Goal: Task Accomplishment & Management: Manage account settings

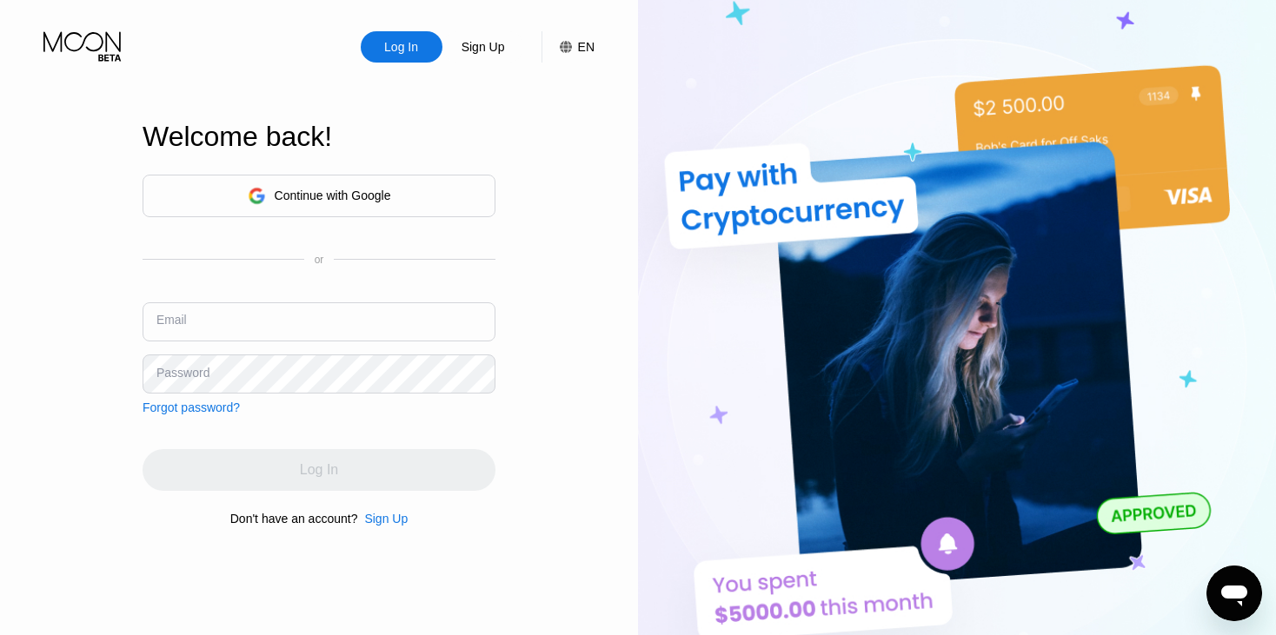
click at [222, 321] on input "text" at bounding box center [318, 321] width 353 height 39
click at [252, 323] on input "text" at bounding box center [318, 321] width 353 height 39
paste input "[EMAIL_ADDRESS][DOMAIN_NAME]"
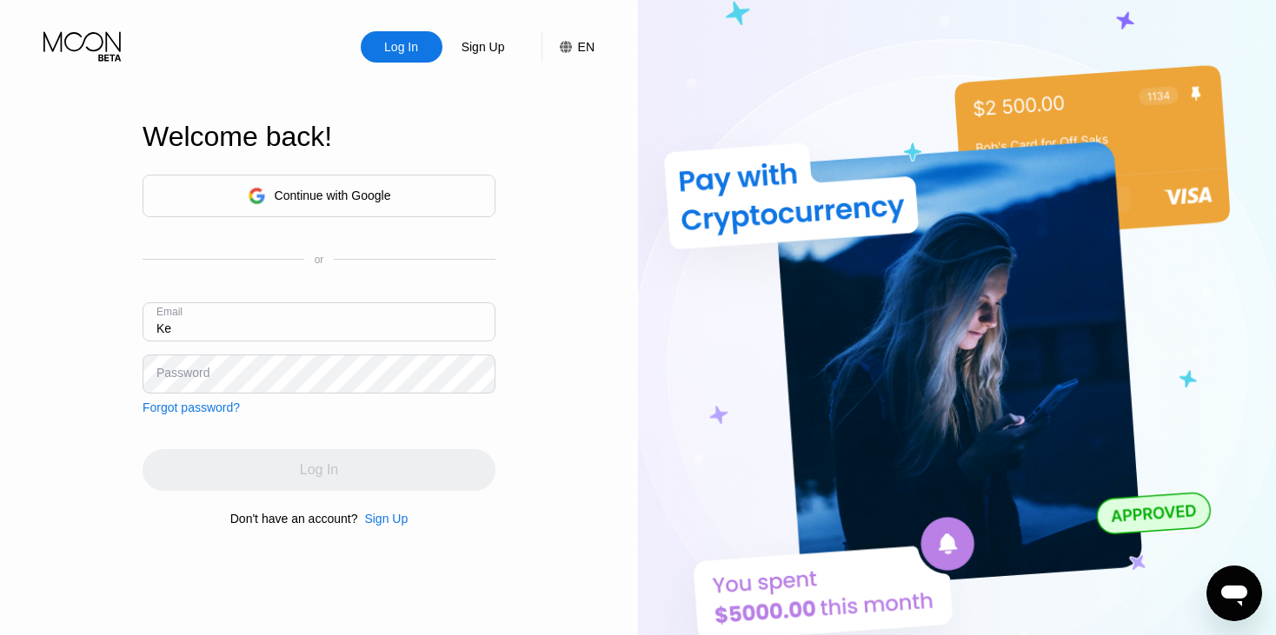
type input "K"
click at [312, 319] on input "text" at bounding box center [318, 321] width 353 height 39
click at [312, 320] on input "A" at bounding box center [318, 321] width 353 height 39
type input "[EMAIL_ADDRESS][DOMAIN_NAME]"
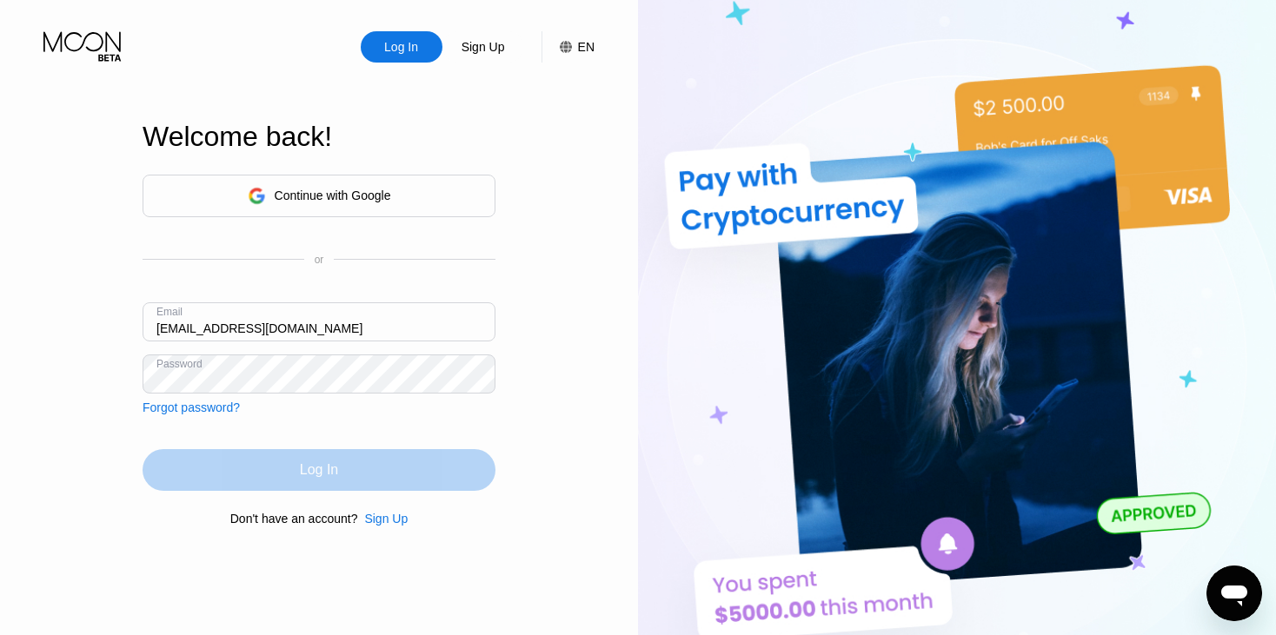
click at [282, 461] on div "Log In" at bounding box center [318, 470] width 353 height 42
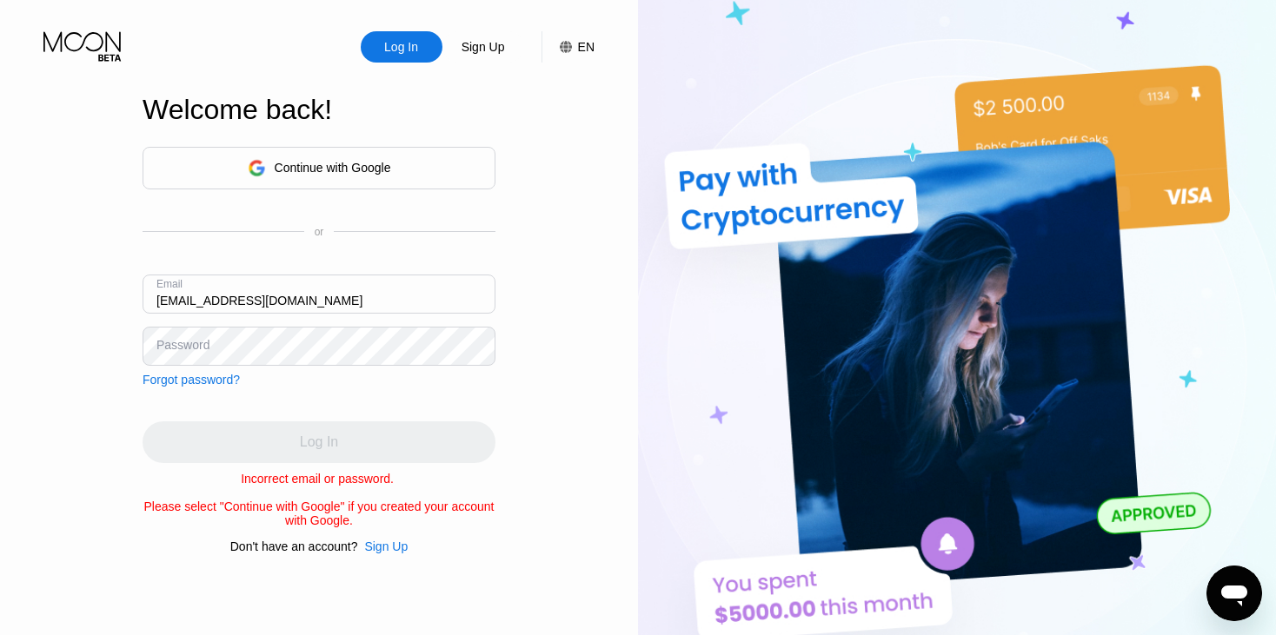
click at [208, 293] on input "[EMAIL_ADDRESS][DOMAIN_NAME]" at bounding box center [318, 294] width 353 height 39
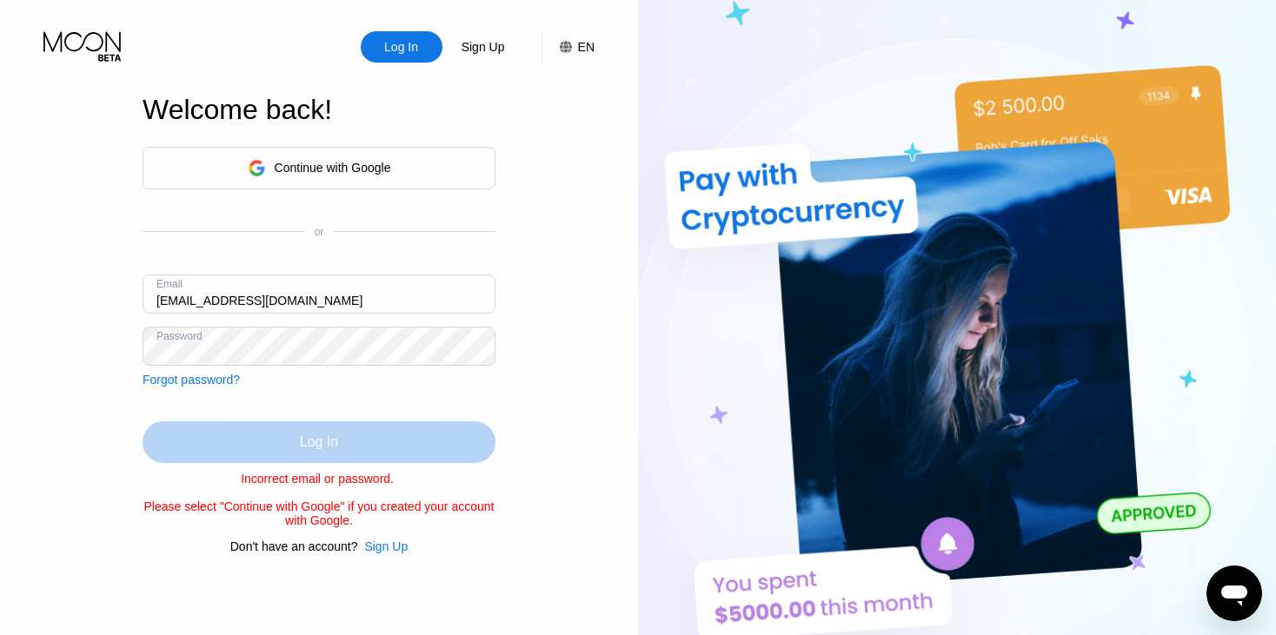
click at [295, 448] on div "Log In" at bounding box center [318, 442] width 353 height 42
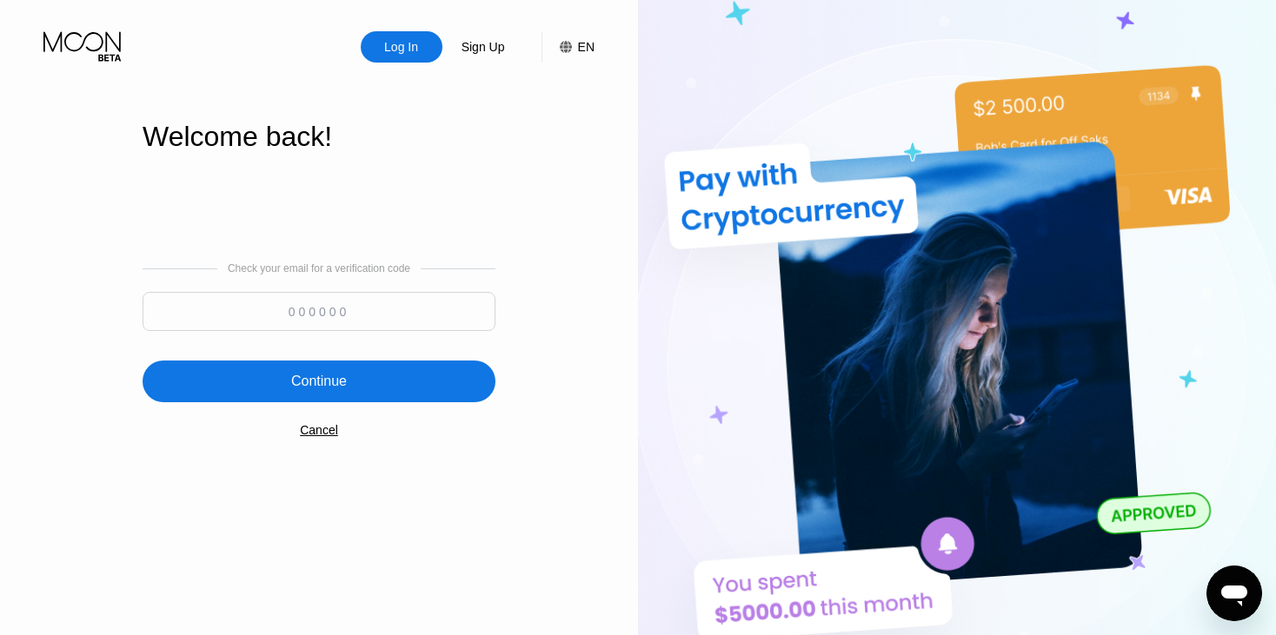
click at [288, 309] on input at bounding box center [318, 311] width 353 height 39
paste input "209526"
type input "209526"
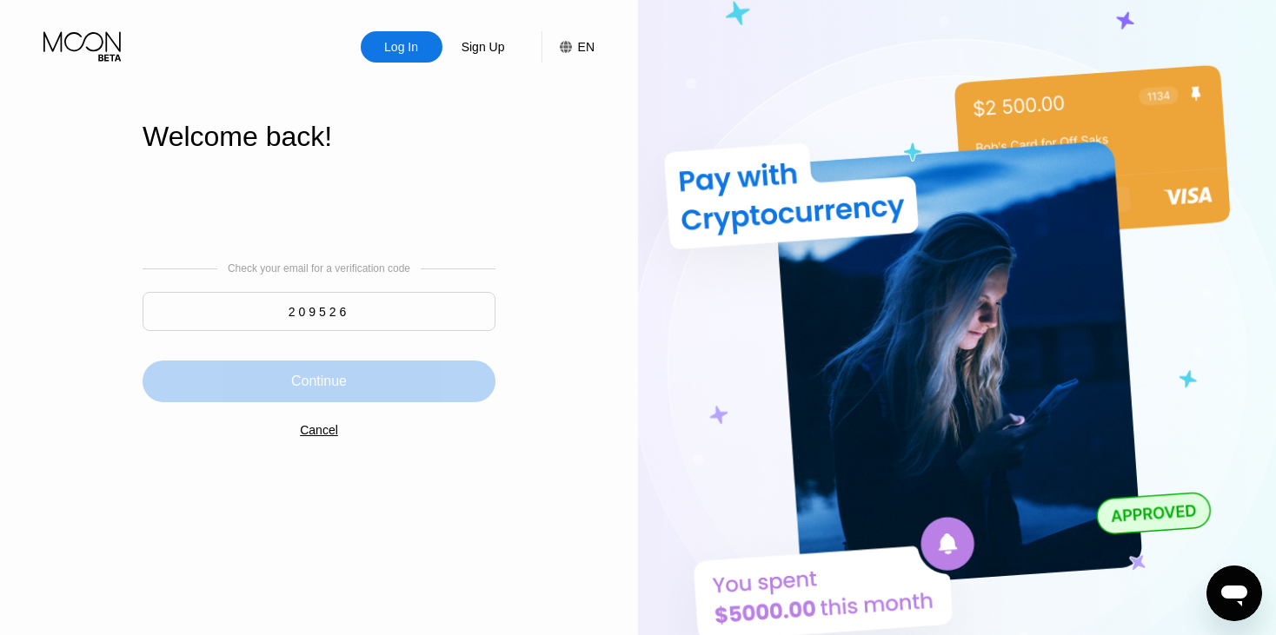
click at [328, 386] on div "Continue" at bounding box center [319, 381] width 56 height 17
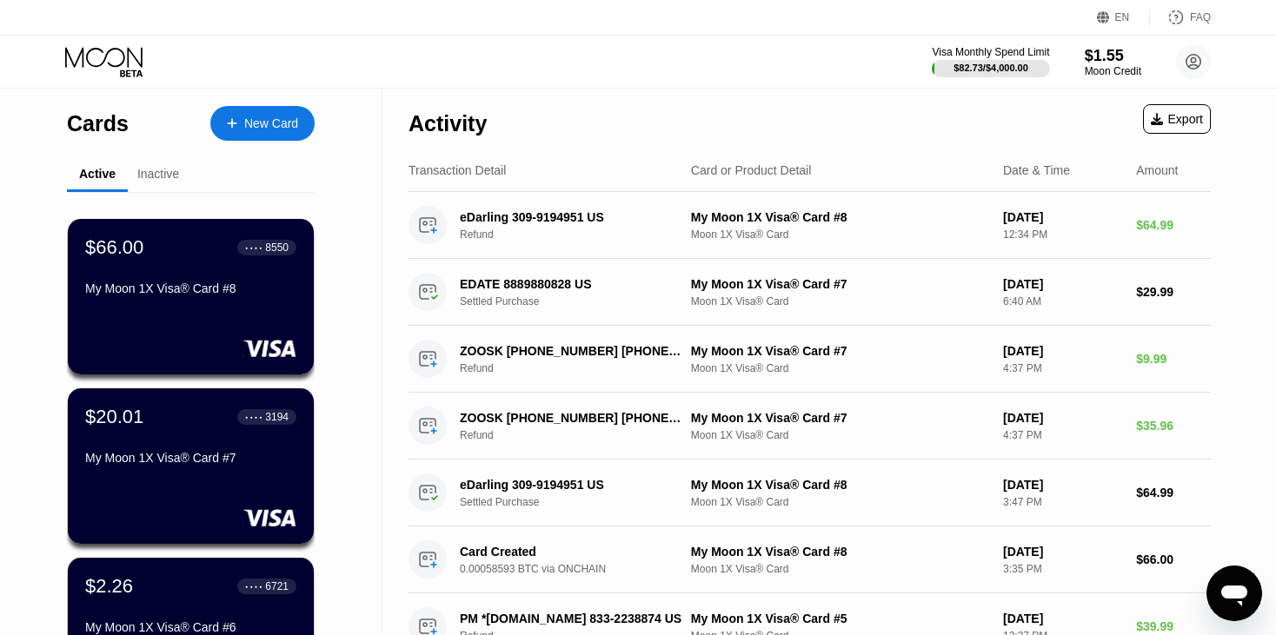
click at [104, 60] on icon at bounding box center [103, 57] width 77 height 20
